Goal: Information Seeking & Learning: Learn about a topic

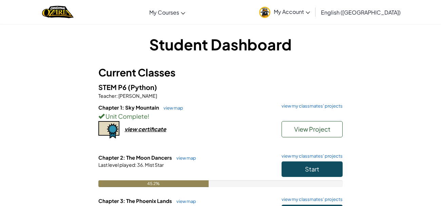
scroll to position [96, 0]
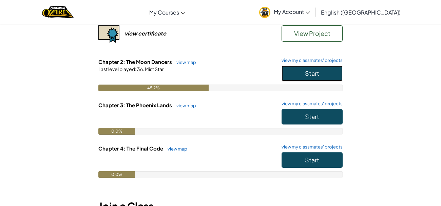
click at [326, 71] on button "Start" at bounding box center [311, 74] width 61 height 16
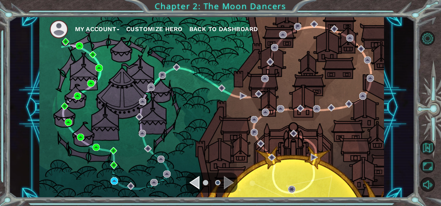
click at [115, 185] on div "My Account Customize Hero Back to Dashboard" at bounding box center [211, 108] width 344 height 182
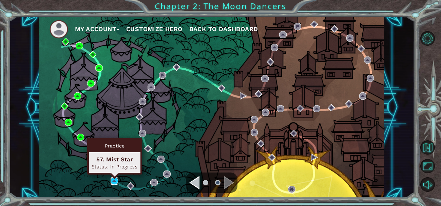
click at [113, 183] on img at bounding box center [113, 181] width 7 height 7
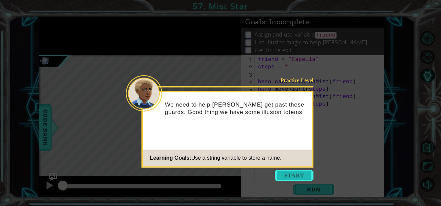
click at [283, 172] on button "Start" at bounding box center [293, 175] width 39 height 11
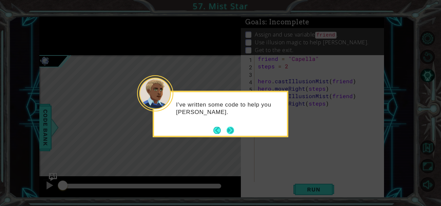
click at [227, 132] on button "Next" at bounding box center [229, 130] width 7 height 7
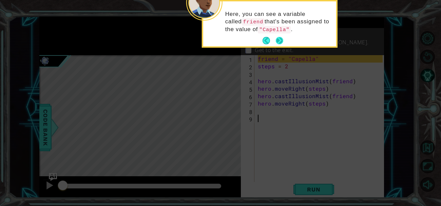
click at [280, 44] on button "Next" at bounding box center [278, 40] width 7 height 7
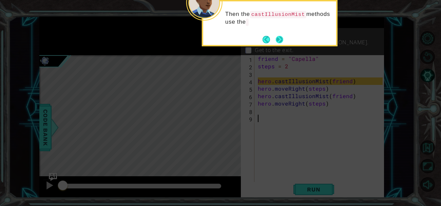
click at [279, 42] on button "Next" at bounding box center [278, 39] width 7 height 7
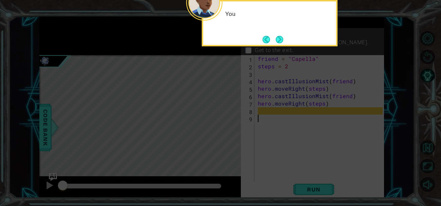
click at [279, 42] on button "Next" at bounding box center [278, 39] width 7 height 7
click at [279, 42] on p "Use illusion magic to help [PERSON_NAME]." at bounding box center [311, 42] width 114 height 7
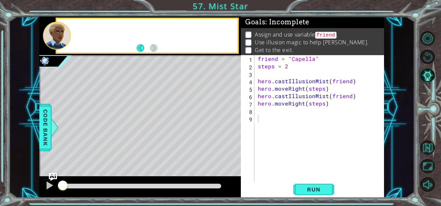
click at [279, 42] on p "Use illusion magic to help [PERSON_NAME]." at bounding box center [311, 42] width 114 height 7
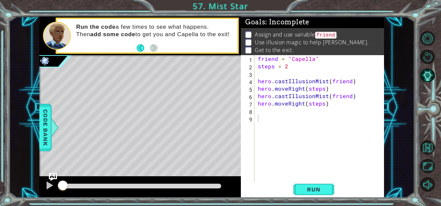
click at [290, 99] on div "friend = "Capella" steps = 2 hero . castIllusionMist ( friend ) hero . moveRigh…" at bounding box center [320, 129] width 129 height 149
click at [278, 82] on div "friend = "Capella" steps = 2 hero . castIllusionMist ( friend ) hero . moveRigh…" at bounding box center [320, 129] width 129 height 149
click at [316, 193] on button "Run" at bounding box center [313, 189] width 41 height 14
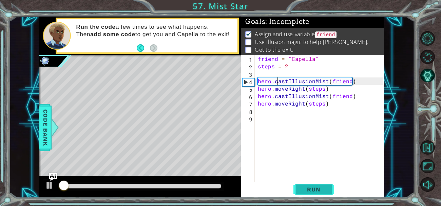
scroll to position [1, 0]
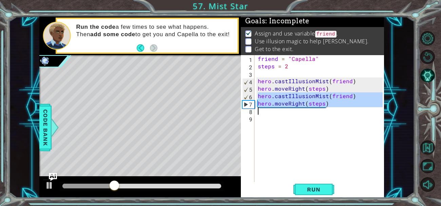
drag, startPoint x: 258, startPoint y: 95, endPoint x: 332, endPoint y: 108, distance: 75.3
click at [332, 108] on div "friend = "Capella" steps = 2 hero . castIllusionMist ( friend ) hero . moveRigh…" at bounding box center [320, 129] width 129 height 149
type textarea "hero.moveRight(steps)"
click at [305, 111] on div "friend = "Capella" steps = 2 hero . castIllusionMist ( friend ) hero . moveRigh…" at bounding box center [319, 122] width 126 height 134
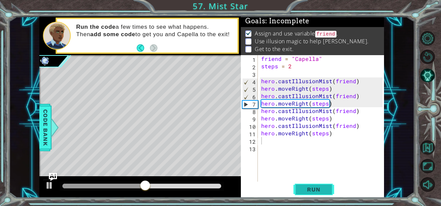
click at [319, 182] on button "Run" at bounding box center [313, 189] width 41 height 14
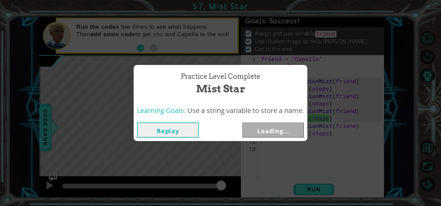
drag, startPoint x: 81, startPoint y: 184, endPoint x: 236, endPoint y: 192, distance: 155.4
click at [236, 192] on body "1 ההההההההההההההההההההההההההההההההההההההההההההההההההההההההההההההההההההההההההההה…" at bounding box center [220, 103] width 441 height 206
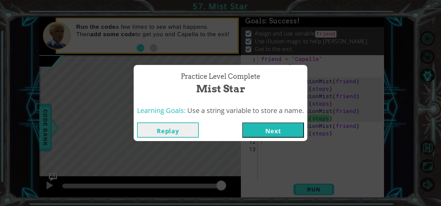
click at [279, 129] on button "Next" at bounding box center [273, 130] width 62 height 15
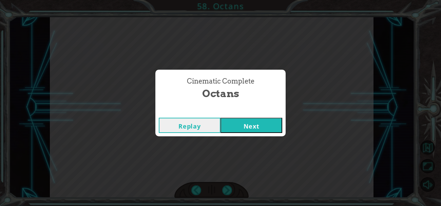
click at [279, 129] on button "Next" at bounding box center [251, 125] width 62 height 15
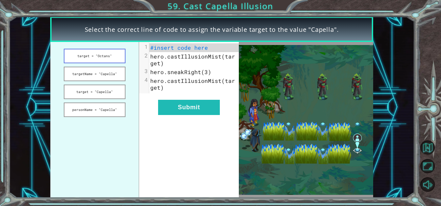
click at [108, 60] on button "target = "Octans"" at bounding box center [95, 56] width 62 height 15
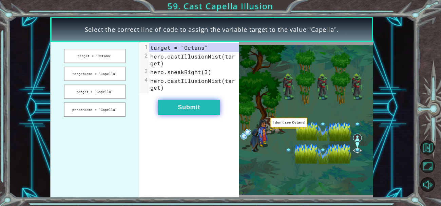
click at [179, 104] on button "Submit" at bounding box center [189, 107] width 62 height 15
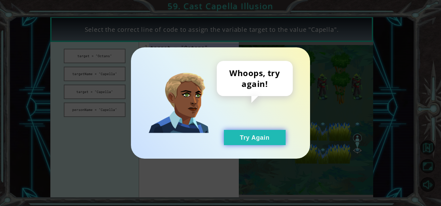
click at [257, 138] on button "Try Again" at bounding box center [255, 137] width 62 height 15
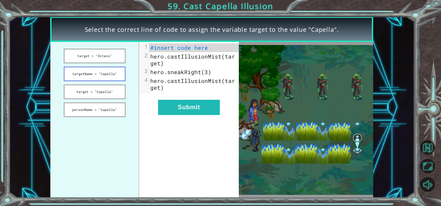
click at [110, 73] on button "targetName = "Capella"" at bounding box center [95, 74] width 62 height 15
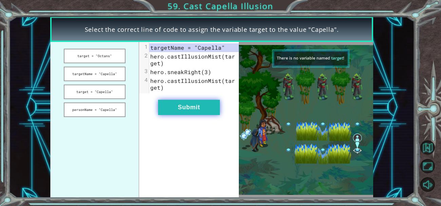
click at [166, 101] on button "Submit" at bounding box center [189, 107] width 62 height 15
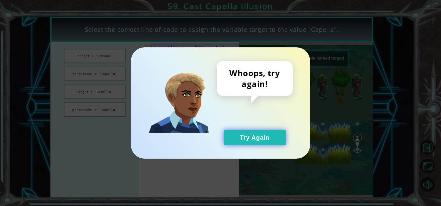
click at [227, 137] on button "Try Again" at bounding box center [255, 137] width 62 height 15
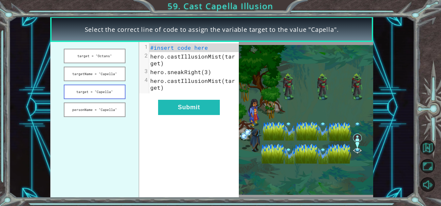
click at [96, 89] on button "target = "Capella"" at bounding box center [95, 92] width 62 height 15
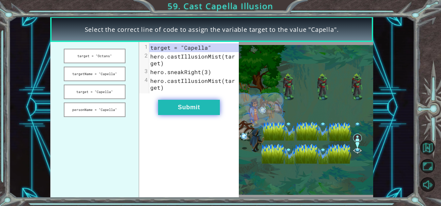
click at [169, 106] on button "Submit" at bounding box center [189, 107] width 62 height 15
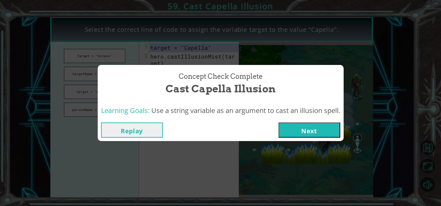
click at [285, 132] on button "Next" at bounding box center [309, 130] width 62 height 15
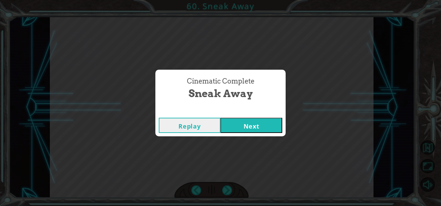
click at [232, 127] on button "Next" at bounding box center [251, 125] width 62 height 15
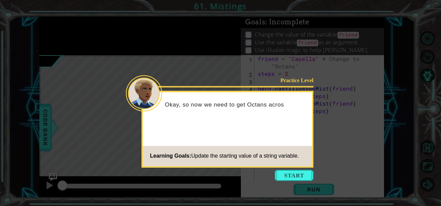
click at [293, 169] on icon at bounding box center [220, 103] width 441 height 206
click at [294, 171] on button "Start" at bounding box center [293, 175] width 39 height 11
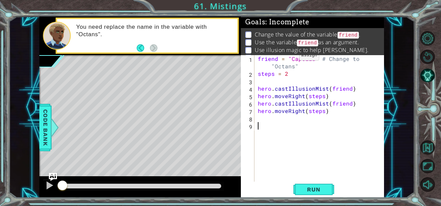
scroll to position [10, 0]
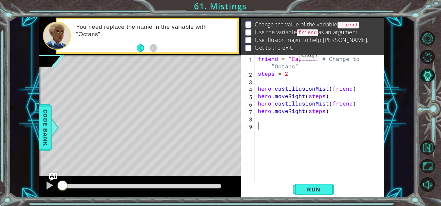
click at [287, 38] on p "Use illusion magic to help [PERSON_NAME]." at bounding box center [311, 39] width 114 height 7
click at [427, 80] on button "AI Hint" at bounding box center [427, 75] width 15 height 15
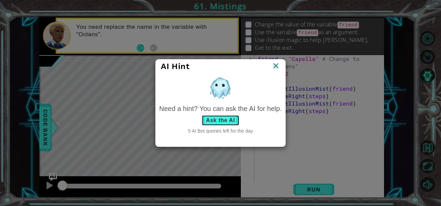
click at [208, 124] on button "Ask the AI" at bounding box center [220, 120] width 38 height 11
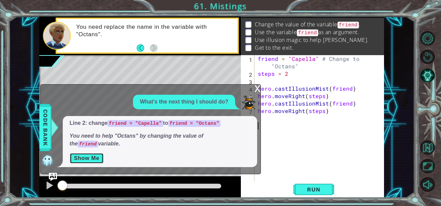
click at [96, 156] on button "Show Me" at bounding box center [86, 158] width 34 height 11
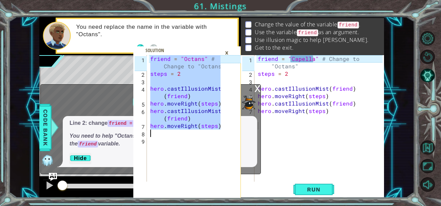
drag, startPoint x: 150, startPoint y: 58, endPoint x: 226, endPoint y: 136, distance: 108.8
click at [226, 136] on div "friend = "Octans" # Change to "Octans" 1 2 3 4 5 6 7 8 9 friend = "Octans" # Ch…" at bounding box center [186, 126] width 107 height 143
type textarea "hero.moveRight(steps)"
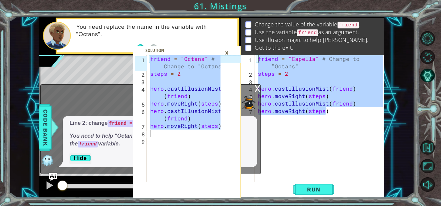
drag, startPoint x: 335, startPoint y: 115, endPoint x: 176, endPoint y: 39, distance: 176.4
click at [176, 39] on div "hero.moveRight(steps) 1 2 3 4 5 6 7 8 9 friend = "Octans" # Change to "Octans" …" at bounding box center [211, 108] width 344 height 182
type textarea "friend = "Capella" # Change to "Octans" steps = 2"
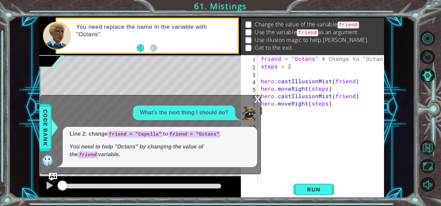
click at [256, 99] on div "x" at bounding box center [257, 99] width 6 height 7
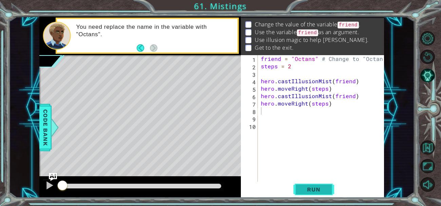
click at [311, 188] on span "Run" at bounding box center [313, 189] width 27 height 7
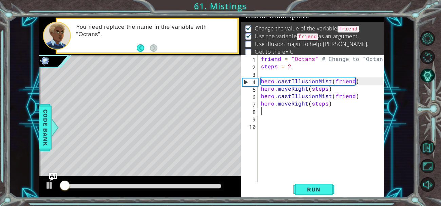
scroll to position [5, 0]
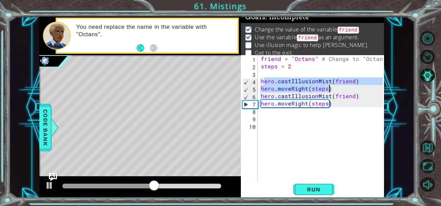
drag, startPoint x: 262, startPoint y: 81, endPoint x: 341, endPoint y: 89, distance: 78.7
click at [341, 89] on div "friend = "Octans" # Change to "Octans" steps = 2 hero . castIllusionMist ( frie…" at bounding box center [322, 126] width 126 height 142
type textarea "hero.castIllusionMist(friend) hero.moveRight(steps)"
click at [333, 112] on div "friend = "Octans" # Change to "Octans" steps = 2 hero . castIllusionMist ( frie…" at bounding box center [322, 126] width 126 height 142
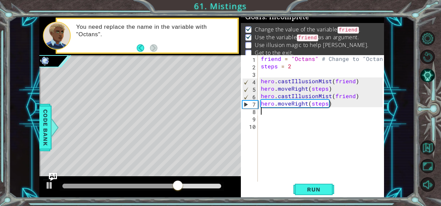
paste textarea "hero.moveRight(steps)"
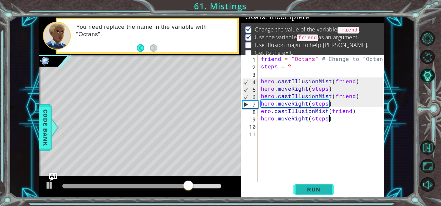
click at [311, 192] on span "Run" at bounding box center [313, 189] width 27 height 7
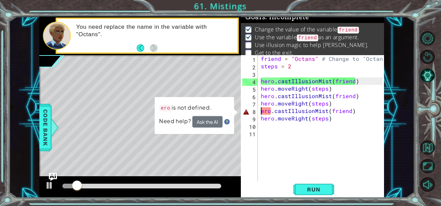
click at [261, 113] on div "friend = "Octans" # Change to "Octans" steps = 2 hero . castIllusionMist ( frie…" at bounding box center [322, 126] width 126 height 142
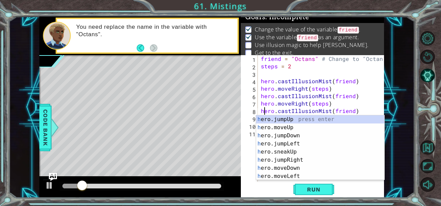
scroll to position [0, 0]
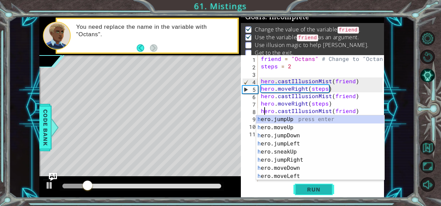
type textarea "hero.castIllusionMist(friend)"
click at [308, 190] on span "Run" at bounding box center [313, 189] width 27 height 7
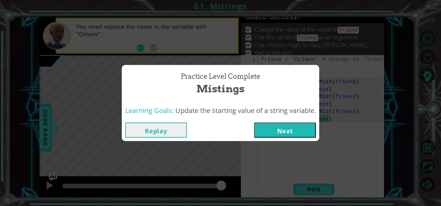
drag, startPoint x: 92, startPoint y: 185, endPoint x: 249, endPoint y: 186, distance: 157.2
click at [249, 186] on body "hero.moveRight(steps) 1 2 3 4 5 6 7 8 9 friend = "Octans" # Change to "Octans" …" at bounding box center [220, 103] width 441 height 206
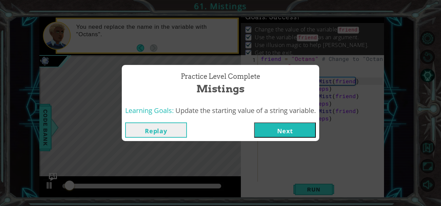
click at [285, 138] on div "Replay Next" at bounding box center [220, 130] width 197 height 22
click at [280, 130] on button "Next" at bounding box center [285, 130] width 62 height 15
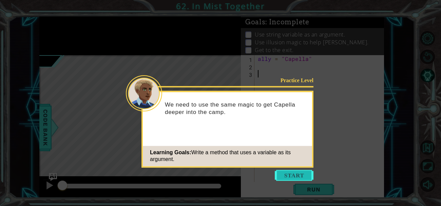
click at [288, 179] on button "Start" at bounding box center [293, 175] width 39 height 11
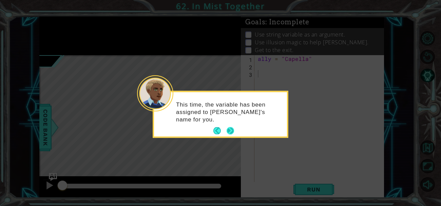
click at [233, 128] on button "Next" at bounding box center [229, 130] width 7 height 7
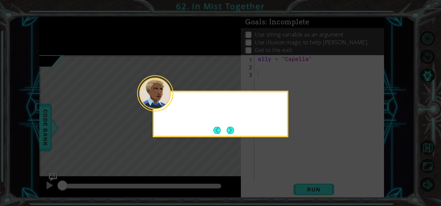
click at [233, 128] on button "Next" at bounding box center [229, 130] width 7 height 7
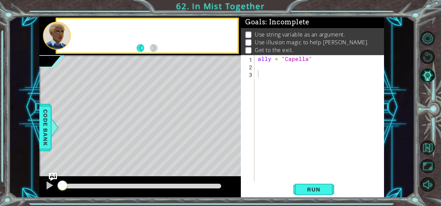
click at [233, 128] on div "Level Map" at bounding box center [195, 155] width 313 height 200
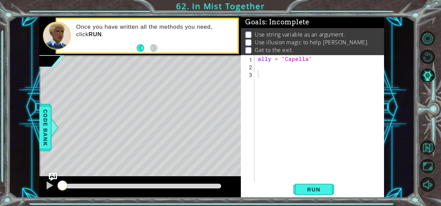
click at [233, 128] on div "Level Map" at bounding box center [195, 155] width 313 height 200
click at [236, 124] on div "Level Map" at bounding box center [195, 155] width 313 height 200
click at [227, 114] on div "Level Map" at bounding box center [195, 155] width 313 height 200
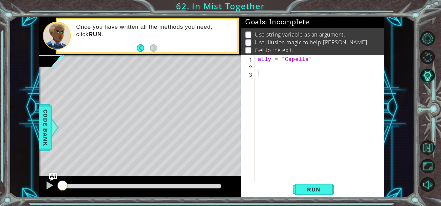
click at [227, 114] on div "Level Map" at bounding box center [195, 155] width 313 height 200
click at [163, 86] on div "Level Map" at bounding box center [195, 155] width 313 height 200
click at [426, 142] on button "Back to Map" at bounding box center [427, 148] width 15 height 15
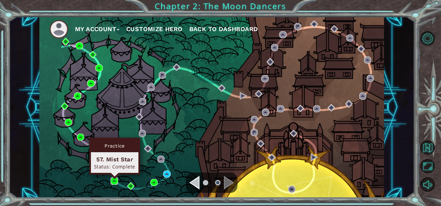
click at [114, 182] on img at bounding box center [113, 181] width 7 height 7
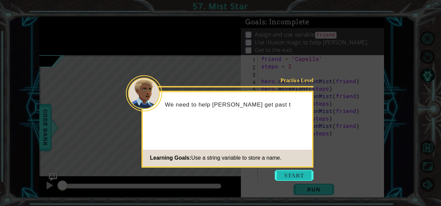
click at [289, 176] on button "Start" at bounding box center [293, 175] width 39 height 11
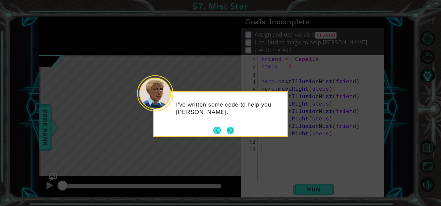
click at [227, 130] on button "Next" at bounding box center [229, 130] width 7 height 7
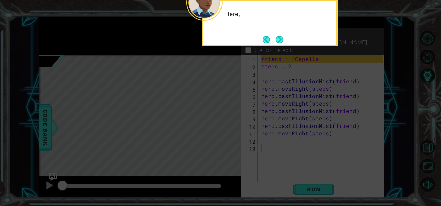
click at [230, 132] on icon at bounding box center [220, 30] width 441 height 351
click at [279, 40] on button "Next" at bounding box center [278, 39] width 7 height 7
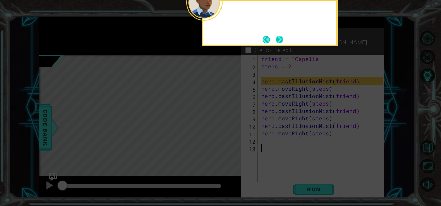
click at [279, 41] on button "Next" at bounding box center [278, 39] width 7 height 7
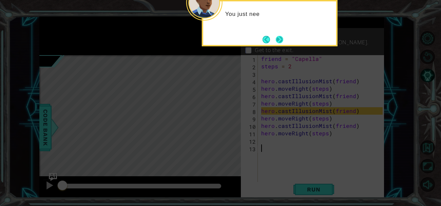
click at [282, 37] on button "Next" at bounding box center [278, 39] width 7 height 7
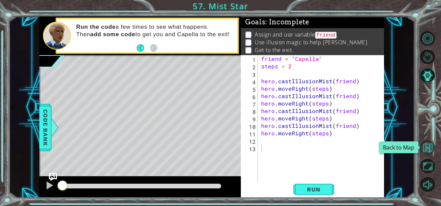
click at [425, 146] on button "Back to Map" at bounding box center [427, 148] width 15 height 15
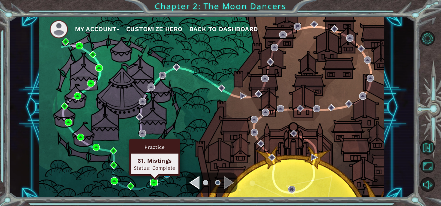
click at [157, 184] on img at bounding box center [153, 182] width 7 height 7
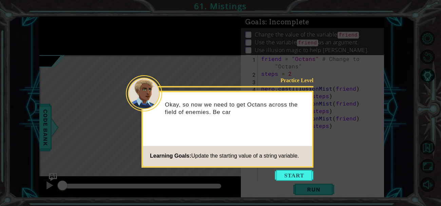
click at [283, 182] on icon at bounding box center [220, 103] width 441 height 206
click at [283, 180] on button "Start" at bounding box center [293, 175] width 39 height 11
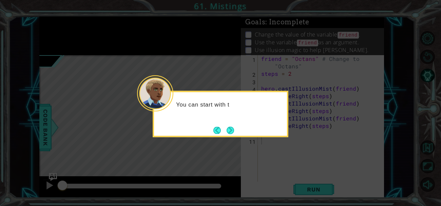
click at [240, 131] on div "You can start with t" at bounding box center [220, 114] width 136 height 46
click at [234, 130] on button "Next" at bounding box center [229, 130] width 7 height 7
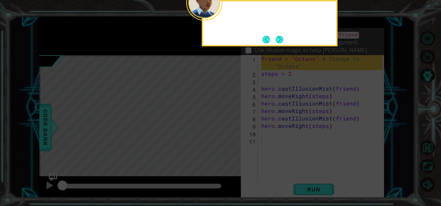
click at [235, 130] on icon at bounding box center [220, 30] width 441 height 351
click at [271, 32] on div "Change the name so you can s" at bounding box center [270, 23] width 136 height 46
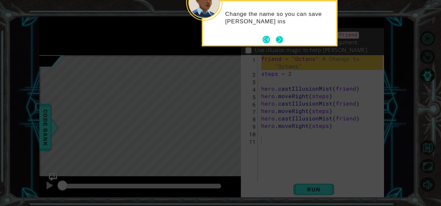
click at [275, 36] on button "Next" at bounding box center [278, 39] width 7 height 7
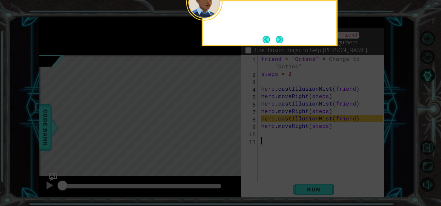
click at [275, 35] on footer at bounding box center [272, 40] width 21 height 10
click at [275, 36] on button "Next" at bounding box center [278, 39] width 7 height 7
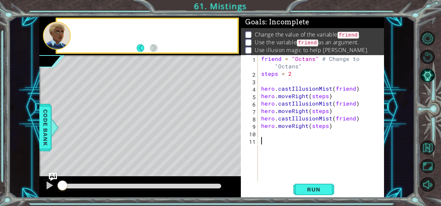
click at [275, 35] on p "Change the value of the variable friend ." at bounding box center [306, 35] width 105 height 8
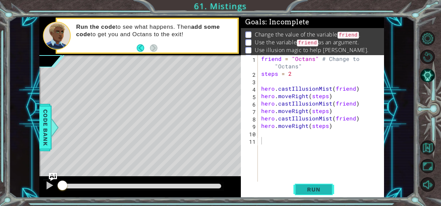
click at [307, 182] on button "Run" at bounding box center [313, 189] width 41 height 14
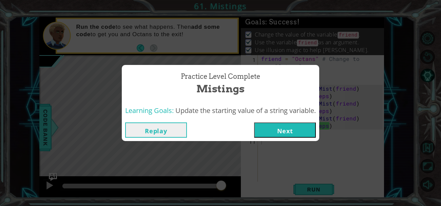
click at [287, 135] on button "Next" at bounding box center [285, 130] width 62 height 15
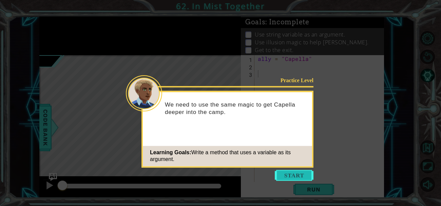
click at [294, 180] on button "Start" at bounding box center [293, 175] width 39 height 11
